Goal: Information Seeking & Learning: Learn about a topic

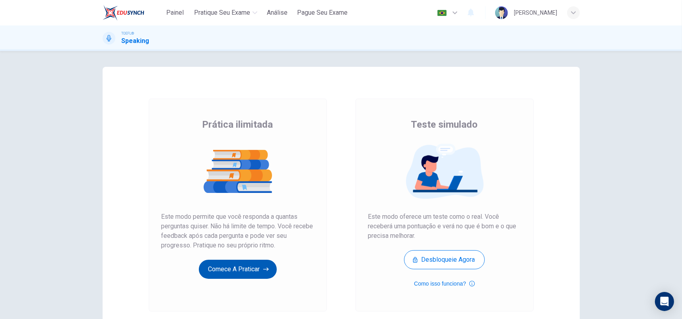
click at [213, 270] on button "Comece a praticar" at bounding box center [238, 269] width 78 height 19
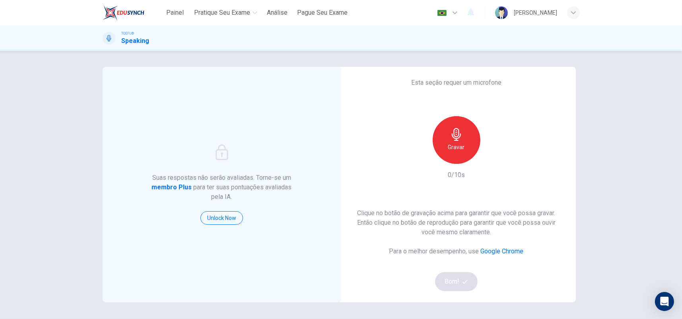
click at [455, 147] on h6 "Gravar" at bounding box center [456, 147] width 17 height 10
click at [455, 147] on h6 "Parar" at bounding box center [457, 147] width 14 height 10
click at [487, 158] on div "button" at bounding box center [493, 157] width 13 height 13
click at [489, 158] on icon "button" at bounding box center [493, 158] width 8 height 8
click at [456, 281] on button "Bom!" at bounding box center [456, 281] width 43 height 19
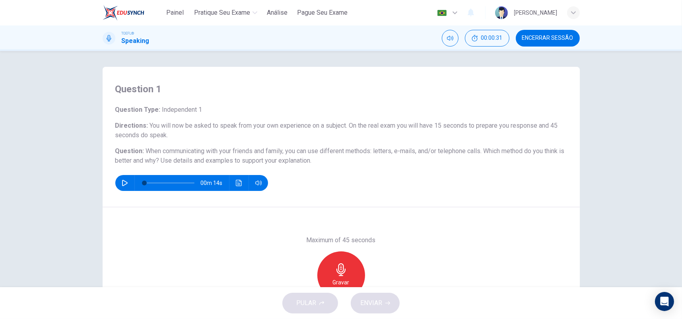
scroll to position [40, 0]
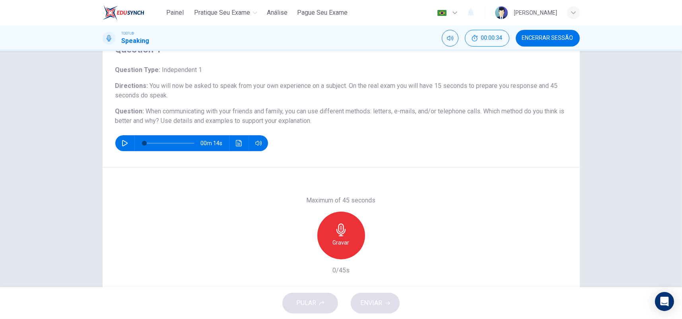
click at [125, 147] on button "button" at bounding box center [125, 143] width 13 height 16
type input "0"
click at [355, 235] on div "Gravar" at bounding box center [342, 236] width 48 height 48
click at [378, 254] on icon "button" at bounding box center [378, 253] width 8 height 8
click at [378, 254] on icon "button" at bounding box center [378, 253] width 6 height 6
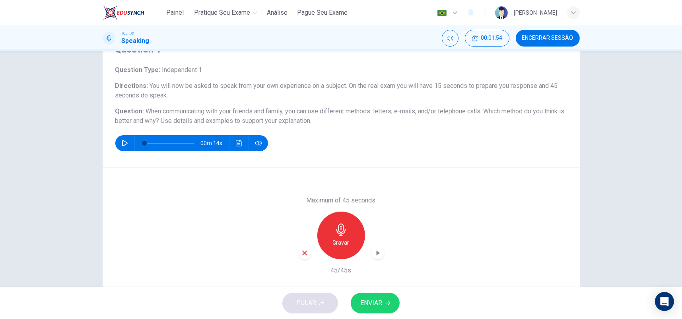
click at [306, 256] on icon "button" at bounding box center [304, 253] width 7 height 7
click at [348, 235] on div "Gravar" at bounding box center [342, 236] width 48 height 48
click at [377, 251] on icon "button" at bounding box center [378, 253] width 8 height 8
click at [365, 295] on button "ENVIAR" at bounding box center [375, 303] width 49 height 21
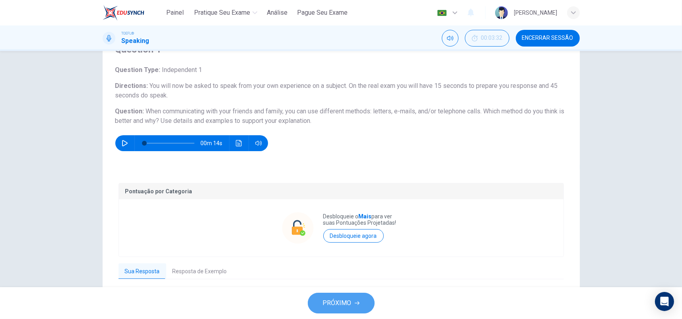
click at [359, 300] on button "PRÓXIMO" at bounding box center [341, 303] width 67 height 21
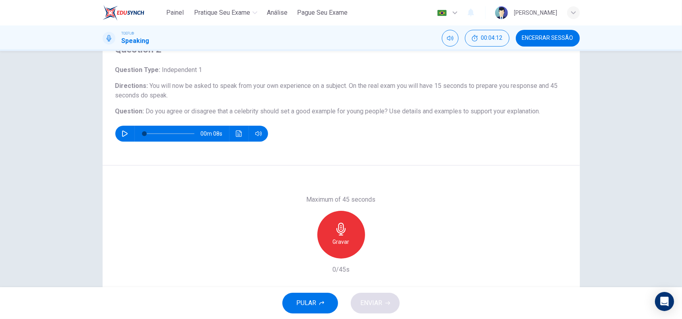
click at [348, 225] on div "Gravar" at bounding box center [342, 235] width 48 height 48
click at [331, 223] on div "Parar" at bounding box center [342, 235] width 48 height 48
click at [302, 253] on icon "button" at bounding box center [304, 252] width 5 height 5
click at [345, 229] on icon "button" at bounding box center [341, 229] width 13 height 13
click at [348, 227] on div "Parar" at bounding box center [342, 235] width 48 height 48
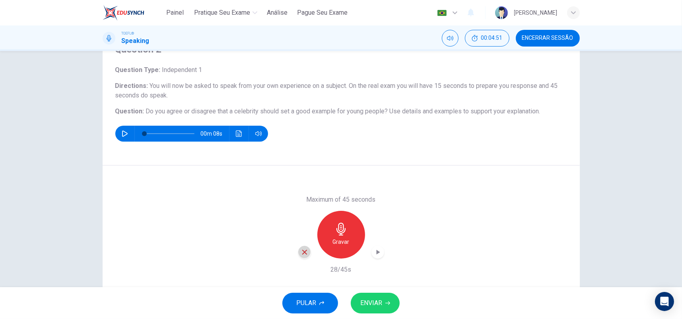
click at [304, 250] on icon "button" at bounding box center [304, 252] width 7 height 7
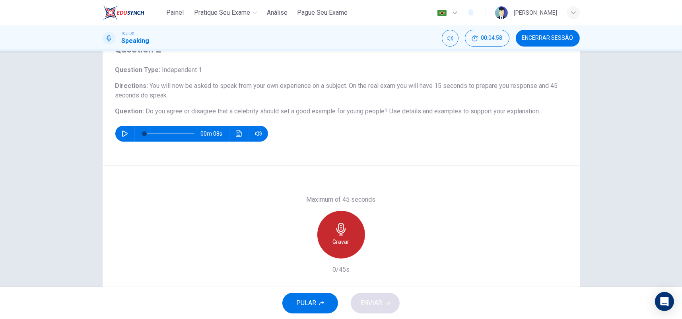
click at [350, 230] on div "Gravar" at bounding box center [342, 235] width 48 height 48
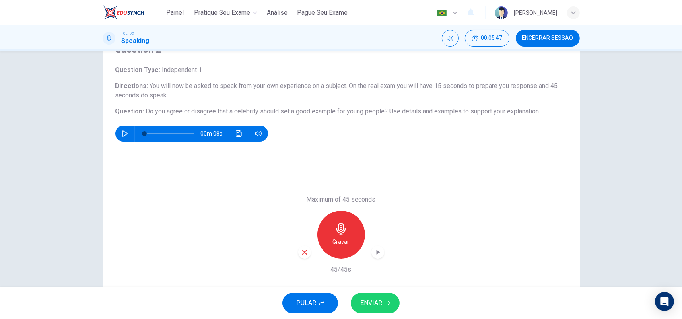
click at [380, 253] on icon "button" at bounding box center [378, 252] width 8 height 8
click at [305, 255] on icon "button" at bounding box center [304, 252] width 7 height 7
click at [342, 242] on h6 "Gravar" at bounding box center [341, 242] width 17 height 10
click at [381, 251] on div "button" at bounding box center [378, 252] width 13 height 13
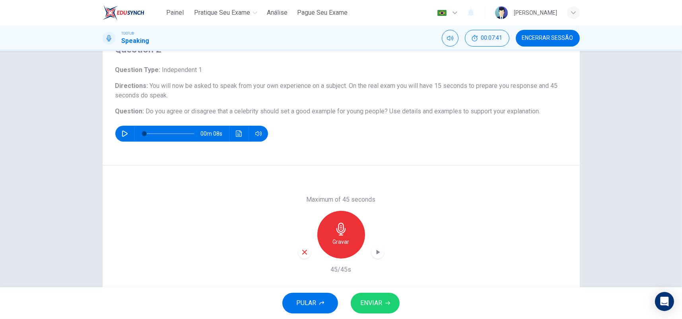
click at [381, 251] on div "button" at bounding box center [378, 252] width 13 height 13
click at [390, 302] on button "ENVIAR" at bounding box center [375, 303] width 49 height 21
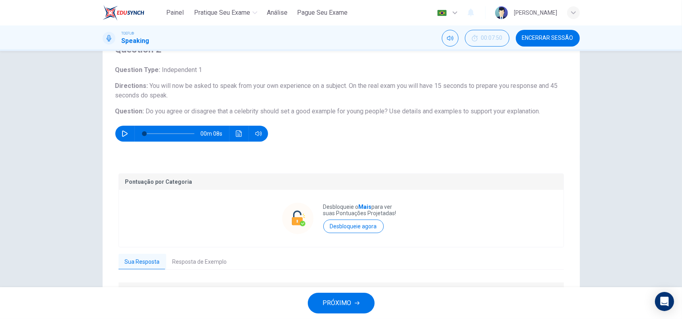
click at [357, 302] on icon "button" at bounding box center [357, 304] width 5 height 4
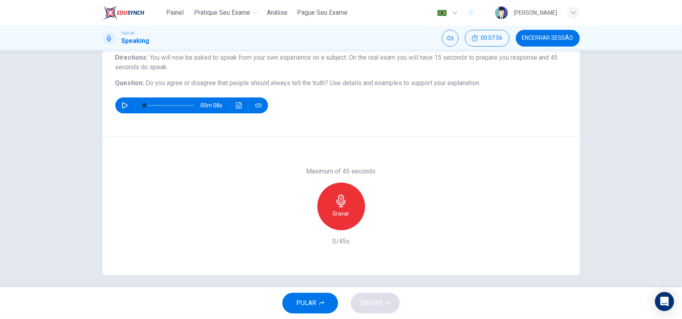
scroll to position [72, 0]
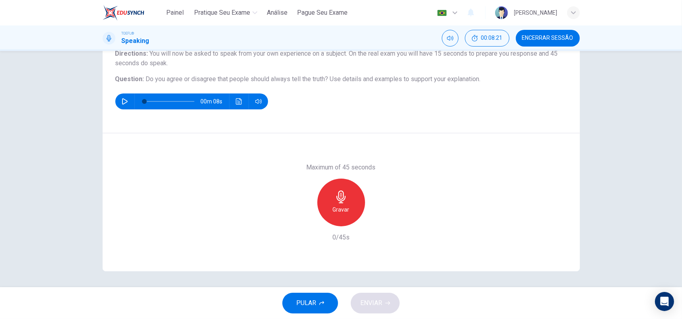
click at [335, 210] on h6 "Gravar" at bounding box center [341, 210] width 17 height 10
click at [351, 203] on div "Parar" at bounding box center [342, 203] width 48 height 48
click at [302, 221] on icon "button" at bounding box center [304, 219] width 7 height 7
click at [338, 193] on icon "button" at bounding box center [341, 197] width 13 height 13
click at [381, 219] on div "button" at bounding box center [378, 220] width 13 height 13
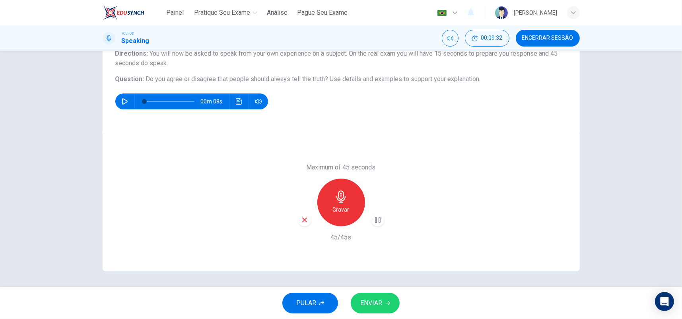
click at [373, 299] on span "ENVIAR" at bounding box center [372, 303] width 22 height 11
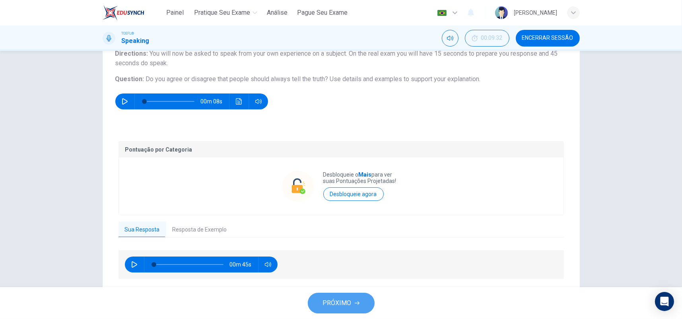
click at [339, 302] on span "PRÓXIMO" at bounding box center [337, 303] width 29 height 11
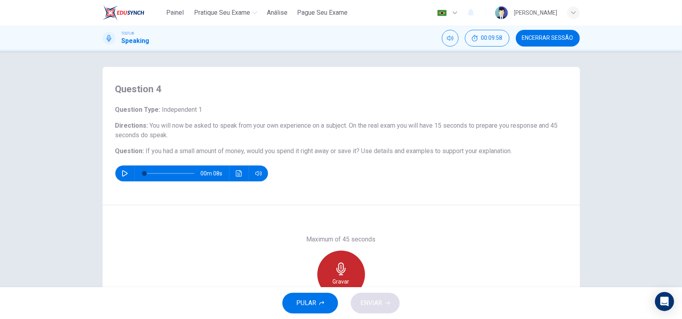
click at [347, 262] on div "Gravar" at bounding box center [342, 275] width 48 height 48
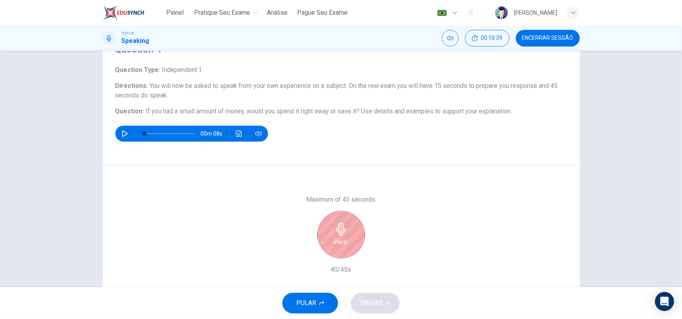
click at [344, 236] on div "Parar" at bounding box center [342, 235] width 48 height 48
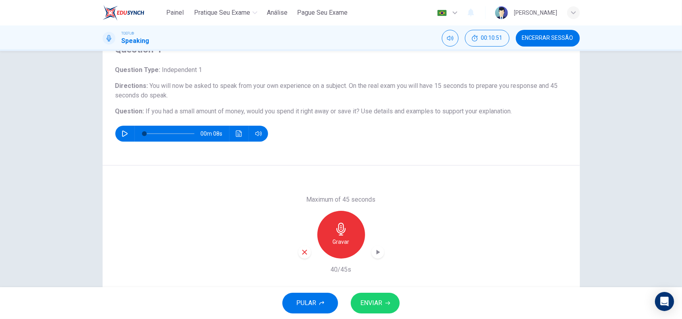
click at [306, 250] on icon "button" at bounding box center [304, 252] width 7 height 7
click at [334, 241] on h6 "Gravar" at bounding box center [341, 242] width 17 height 10
click at [378, 247] on div "button" at bounding box center [378, 252] width 13 height 13
click at [372, 303] on span "ENVIAR" at bounding box center [372, 303] width 22 height 11
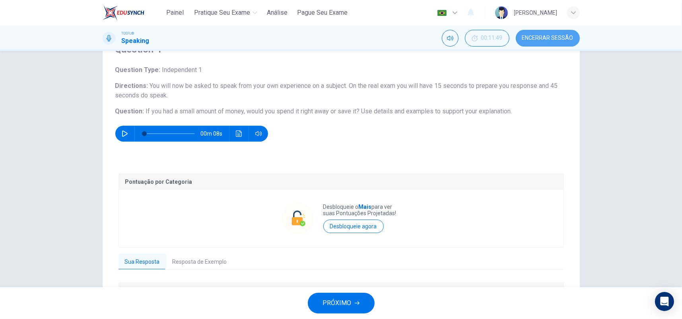
click at [554, 37] on span "Encerrar Sessão" at bounding box center [548, 38] width 51 height 6
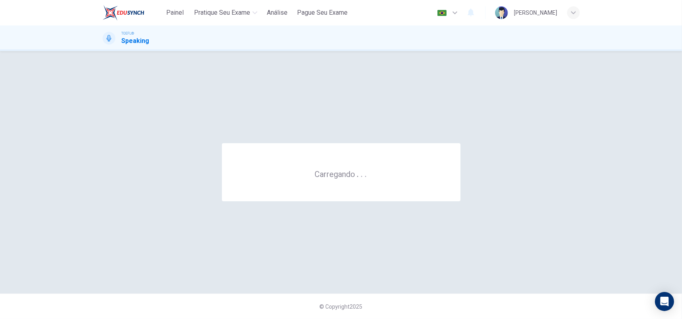
scroll to position [0, 0]
